Goal: Information Seeking & Learning: Learn about a topic

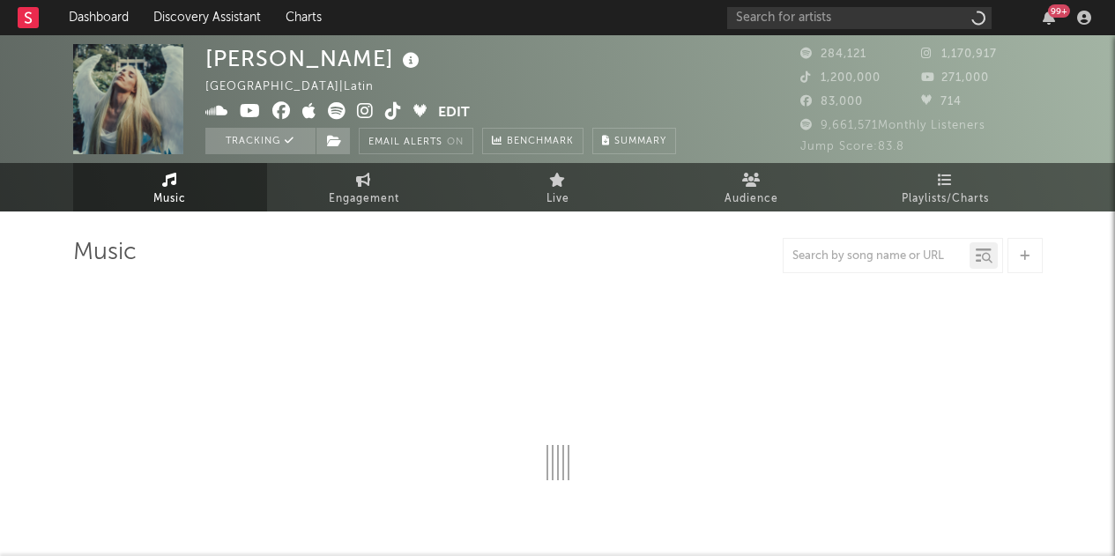
select select "6m"
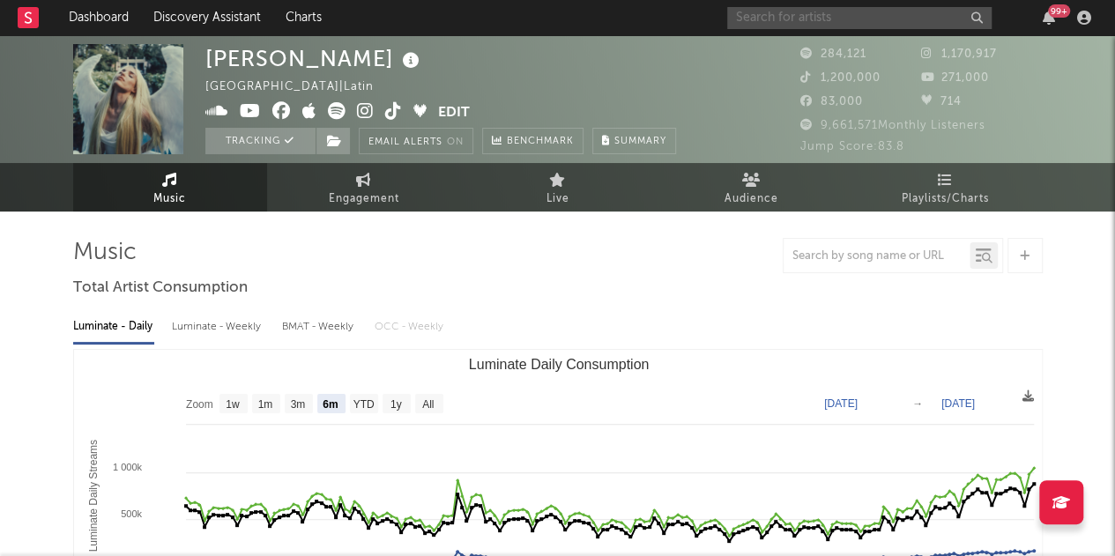
click at [859, 19] on input "text" at bounding box center [859, 18] width 264 height 22
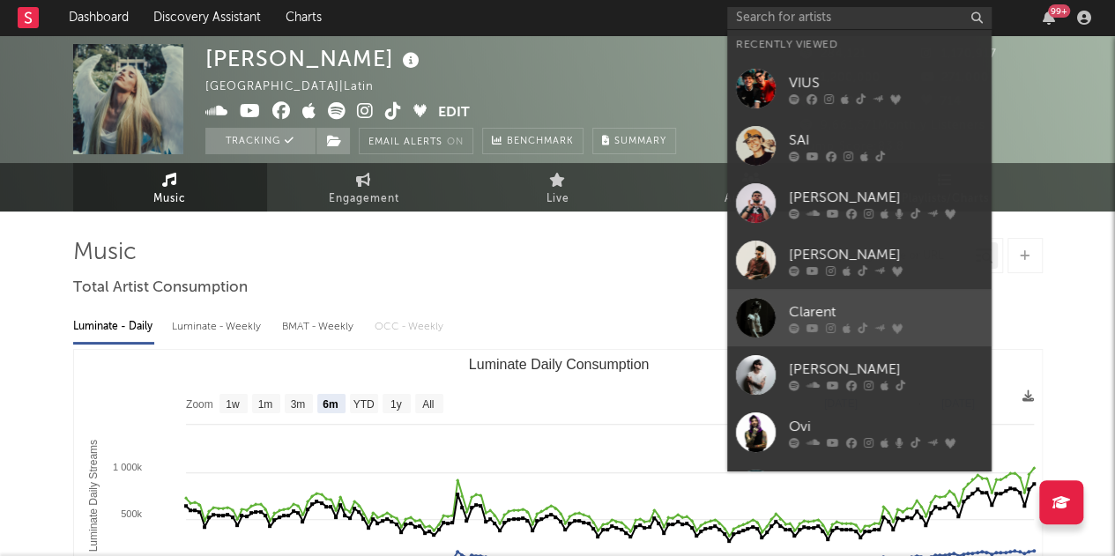
click at [896, 302] on div "Clarent" at bounding box center [886, 311] width 194 height 21
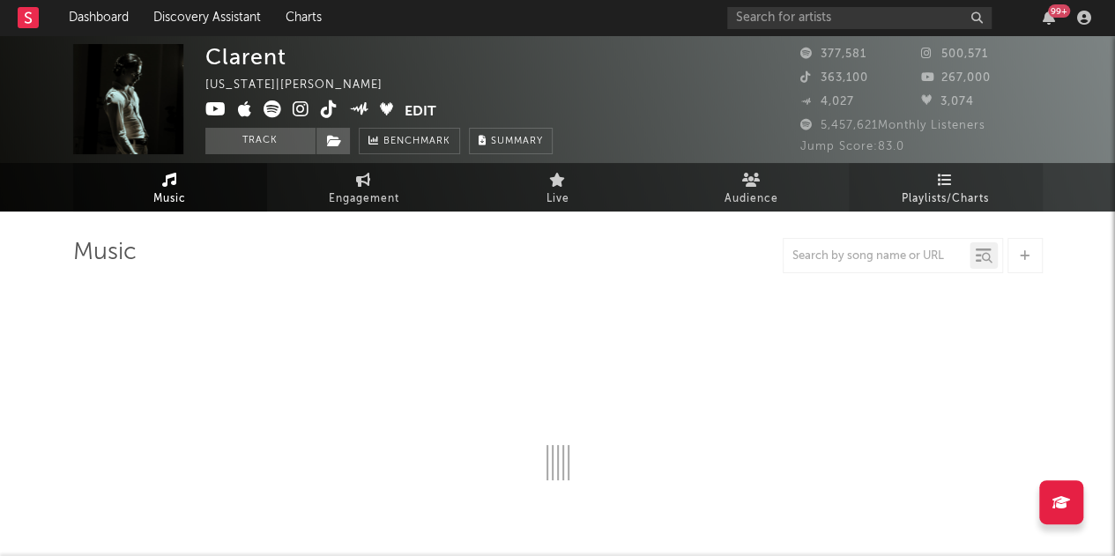
select select "6m"
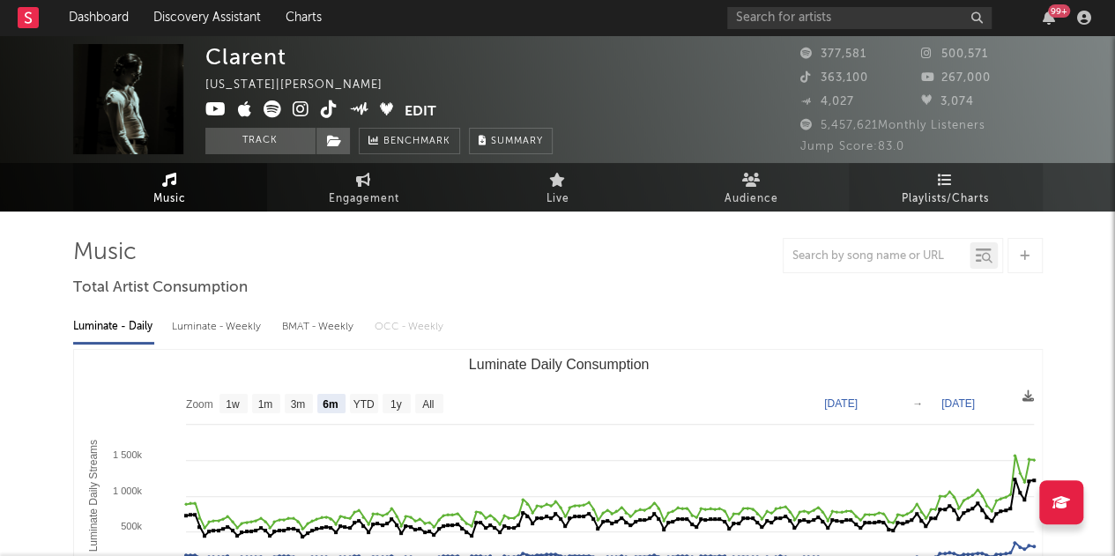
click at [957, 190] on span "Playlists/Charts" at bounding box center [945, 199] width 87 height 21
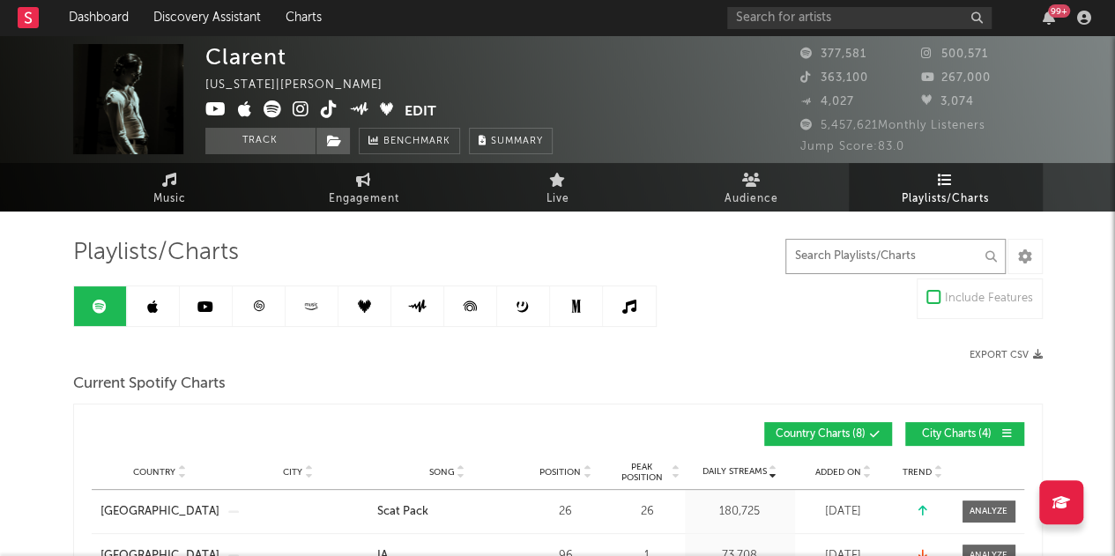
click at [839, 250] on input "text" at bounding box center [895, 256] width 220 height 35
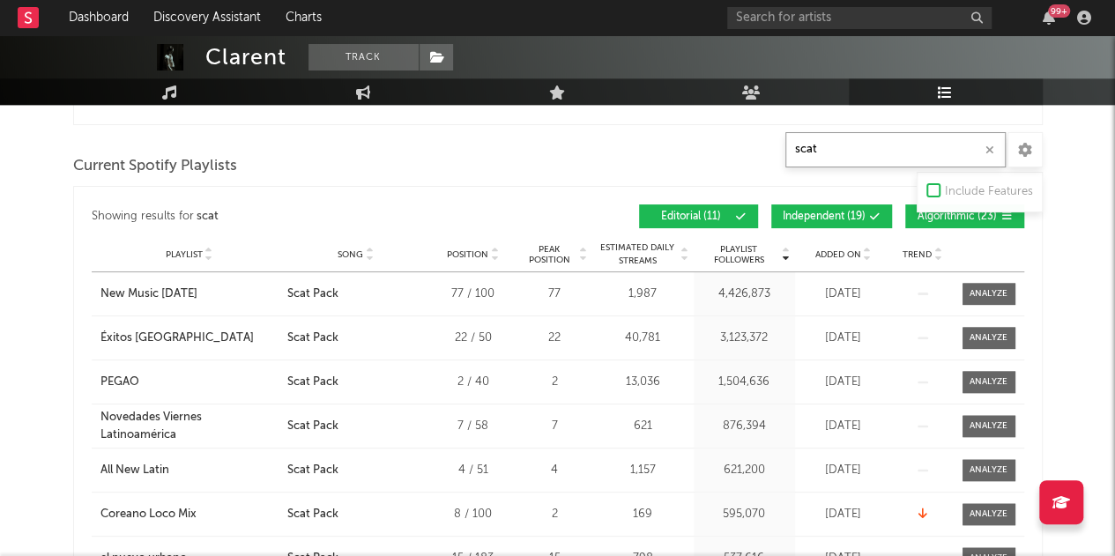
scroll to position [881, 0]
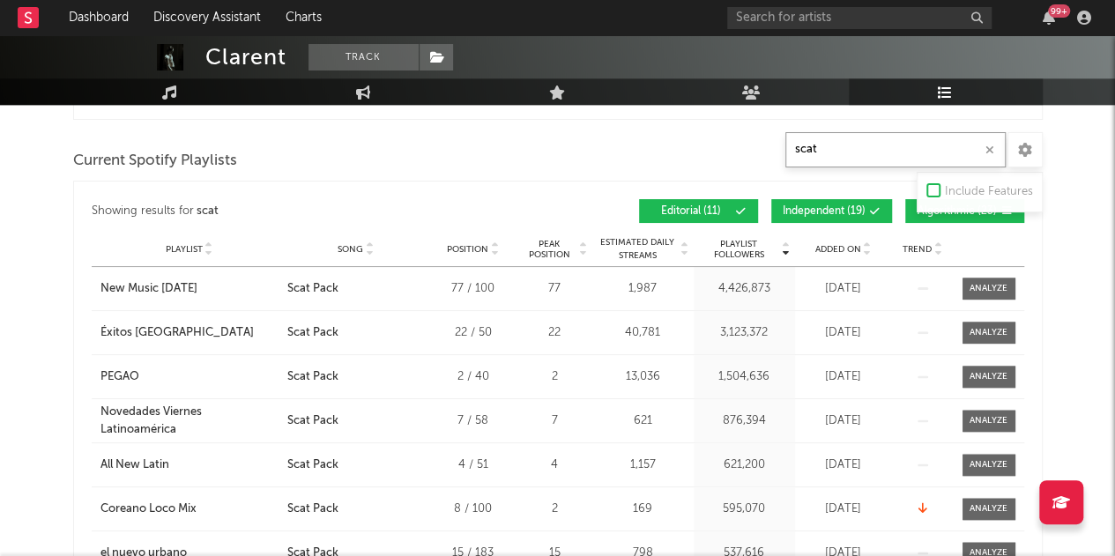
type input "scat"
click at [816, 206] on span "Independent ( 19 )" at bounding box center [824, 211] width 83 height 11
click at [910, 212] on button "Algorithmic ( 23 )" at bounding box center [964, 211] width 119 height 24
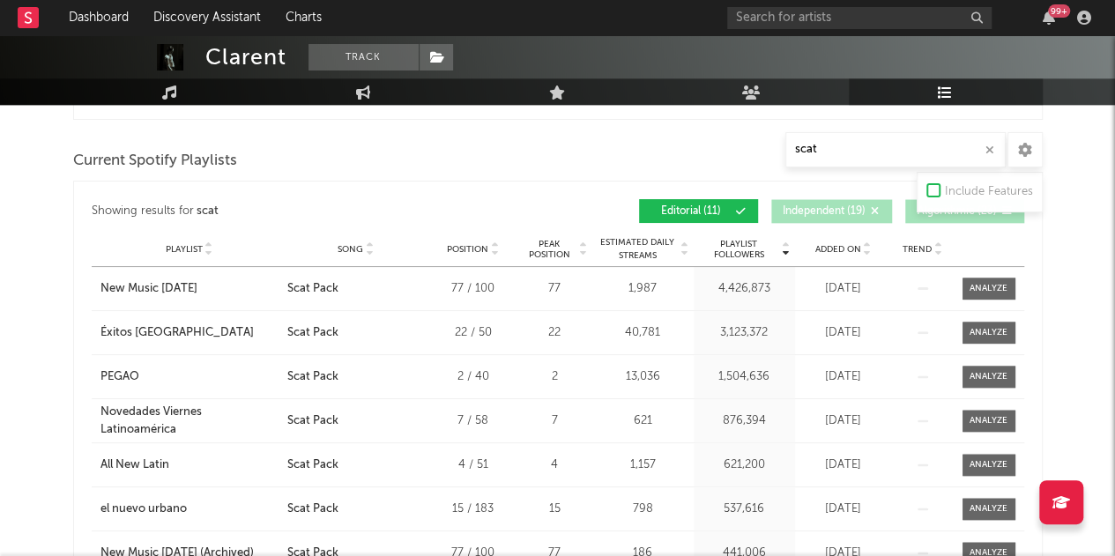
click at [867, 249] on icon at bounding box center [867, 252] width 9 height 7
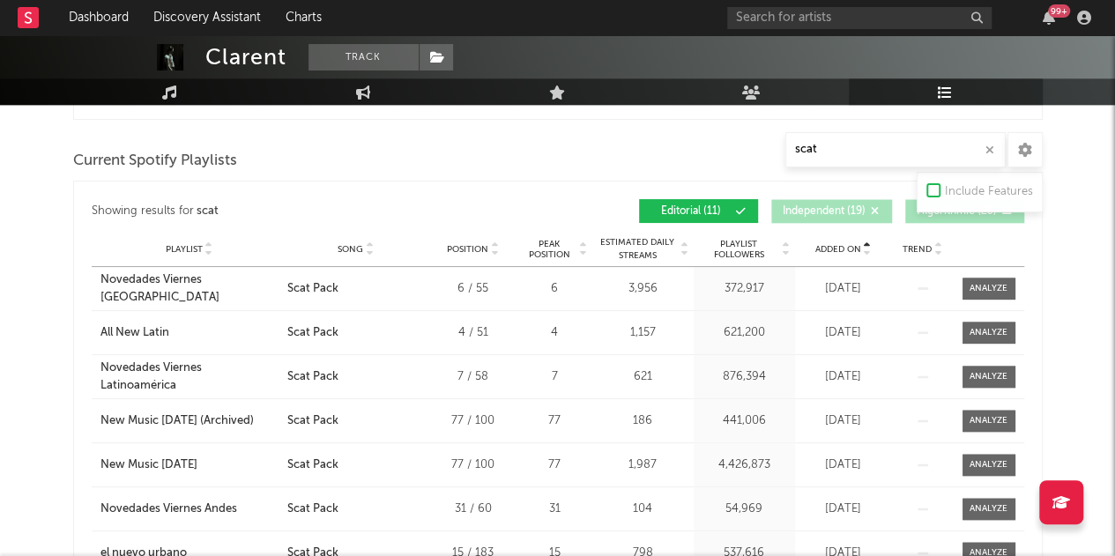
click at [867, 249] on icon at bounding box center [867, 252] width 9 height 7
